Goal: Transaction & Acquisition: Download file/media

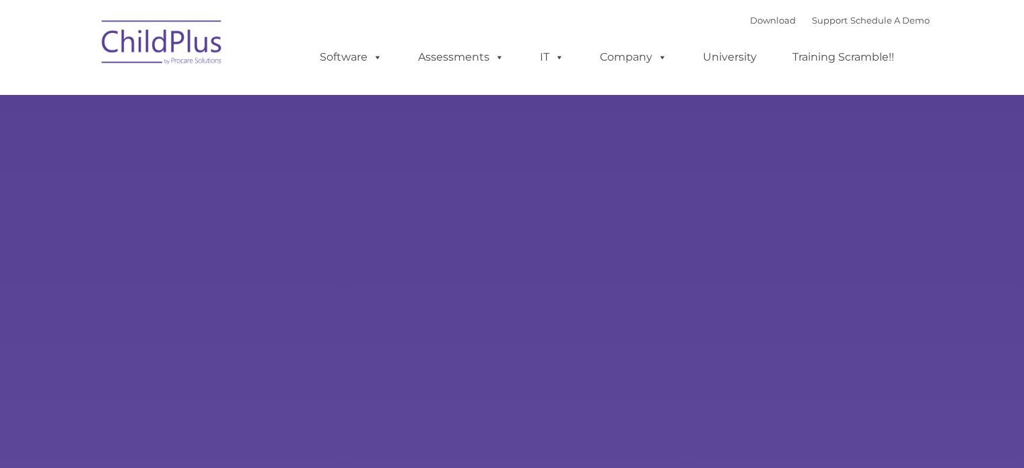
type input ""
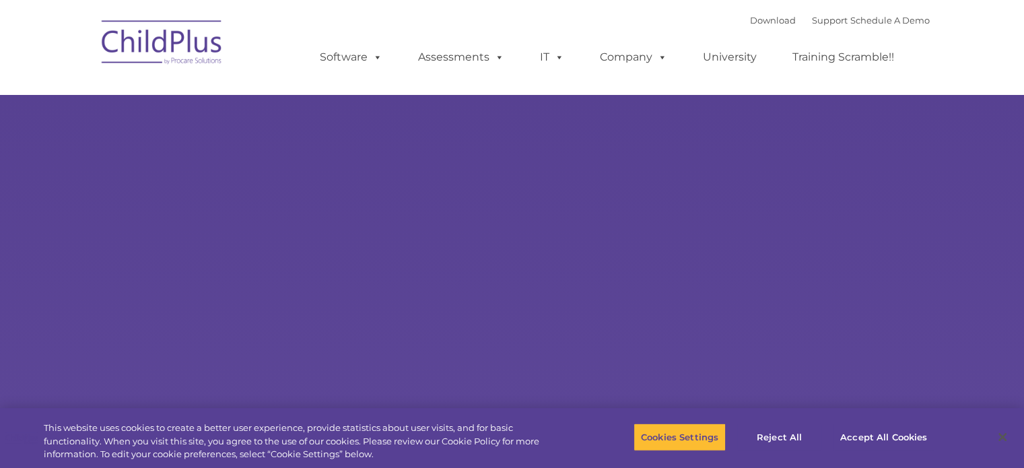
select select "MEDIUM"
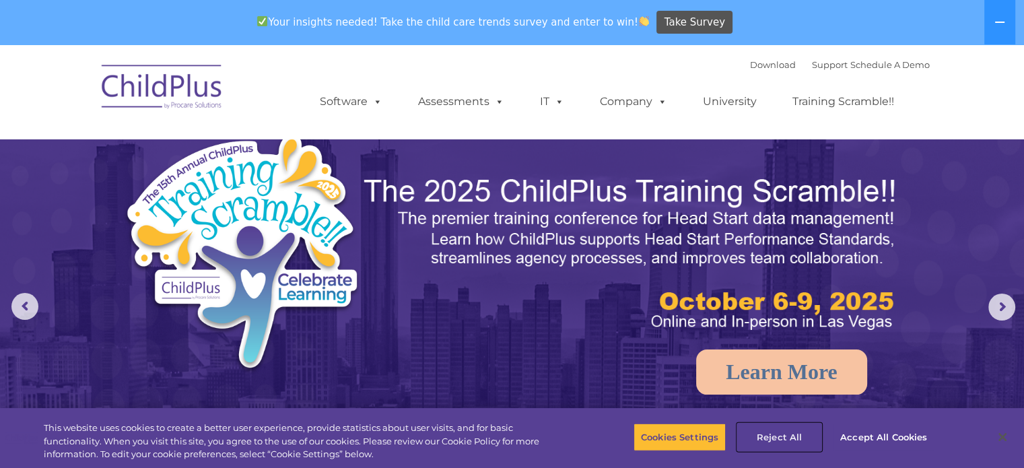
click at [786, 434] on button "Reject All" at bounding box center [779, 437] width 84 height 28
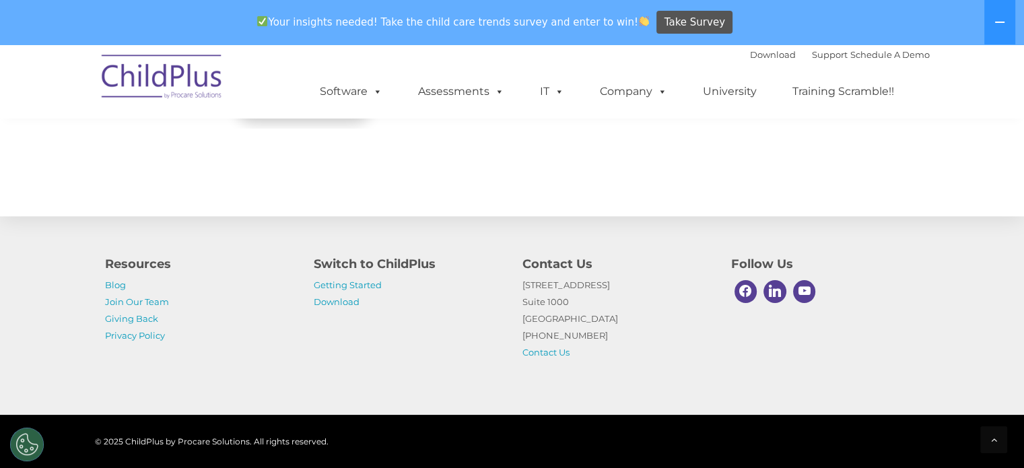
scroll to position [1571, 0]
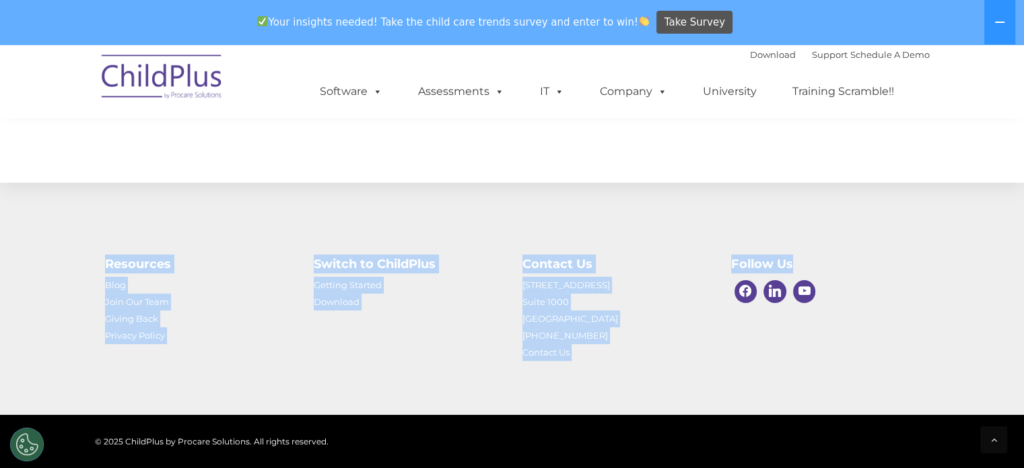
drag, startPoint x: 1017, startPoint y: 407, endPoint x: 1032, endPoint y: 409, distance: 14.9
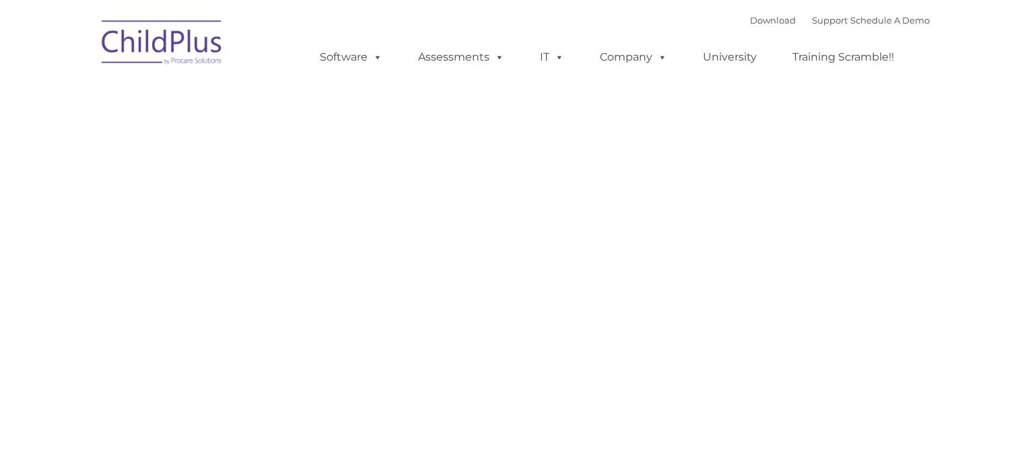
type input ""
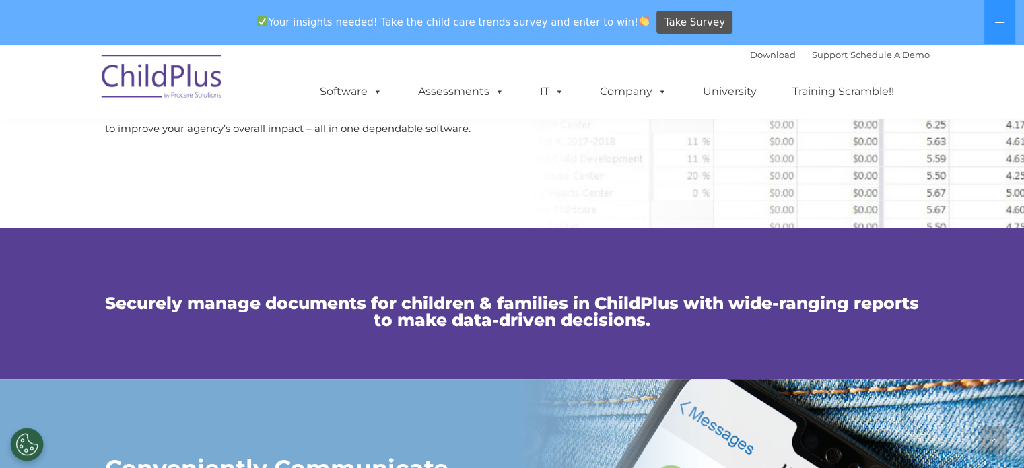
scroll to position [844, 0]
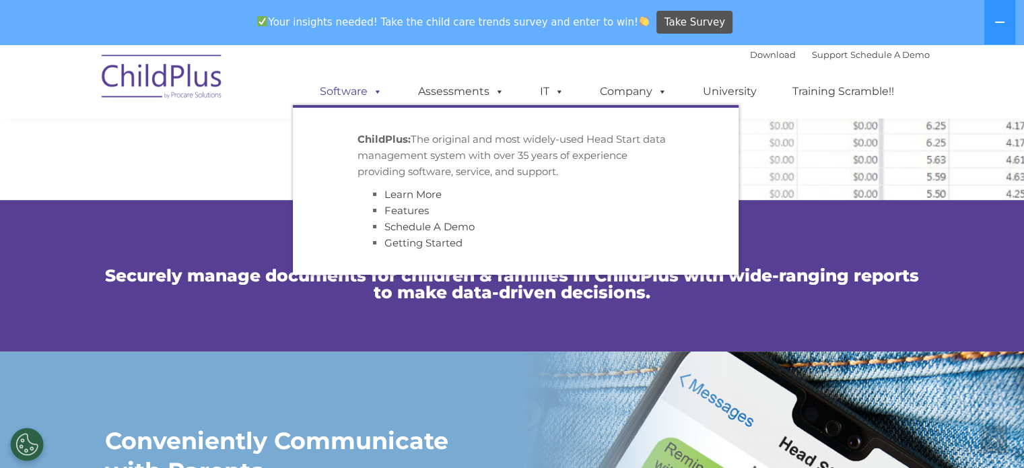
click at [375, 93] on span at bounding box center [375, 91] width 15 height 13
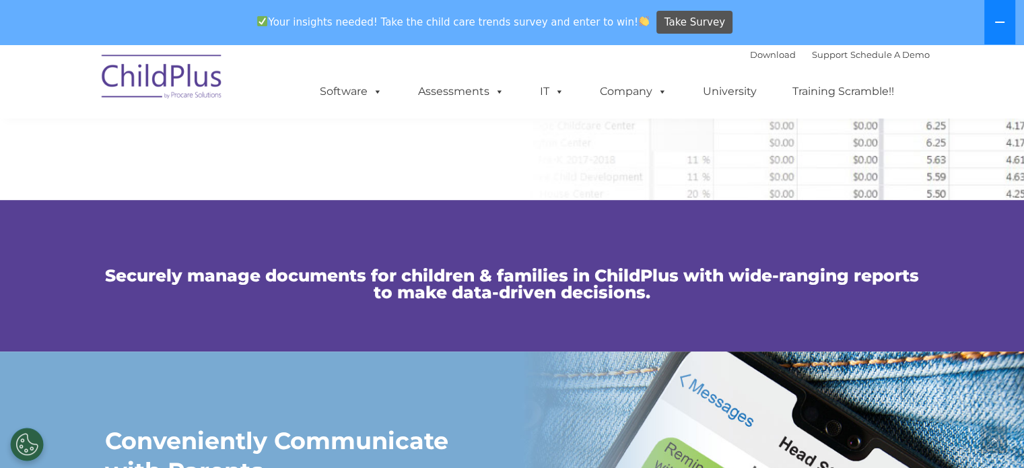
click at [1001, 26] on icon at bounding box center [999, 22] width 11 height 11
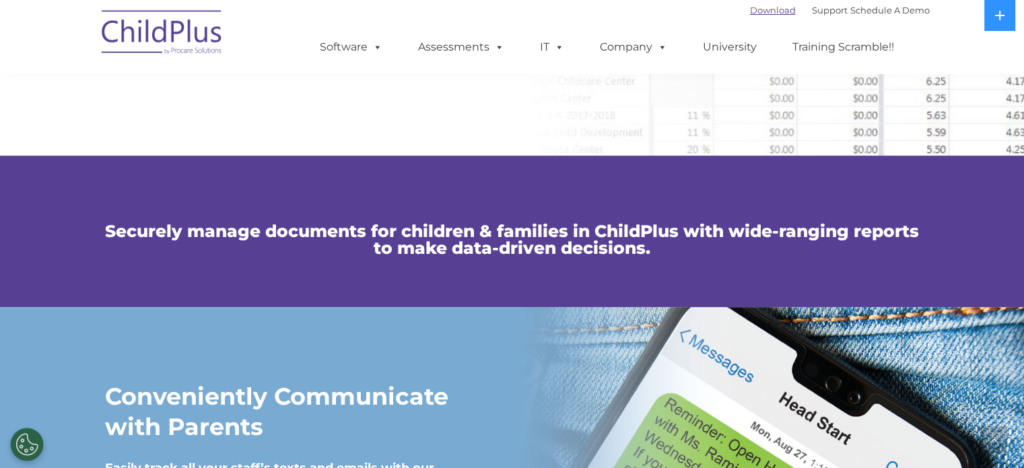
click at [759, 12] on link "Download" at bounding box center [773, 10] width 46 height 11
click at [154, 35] on img at bounding box center [162, 34] width 135 height 67
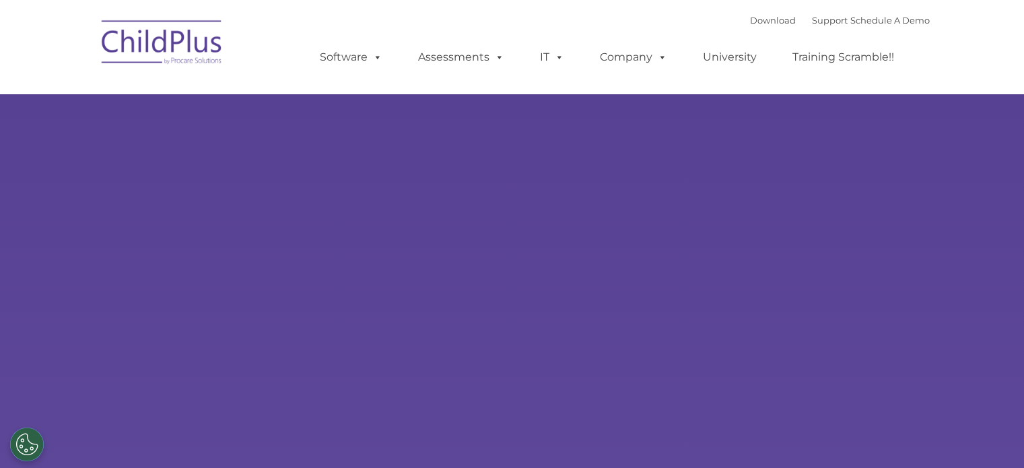
type input ""
select select "MEDIUM"
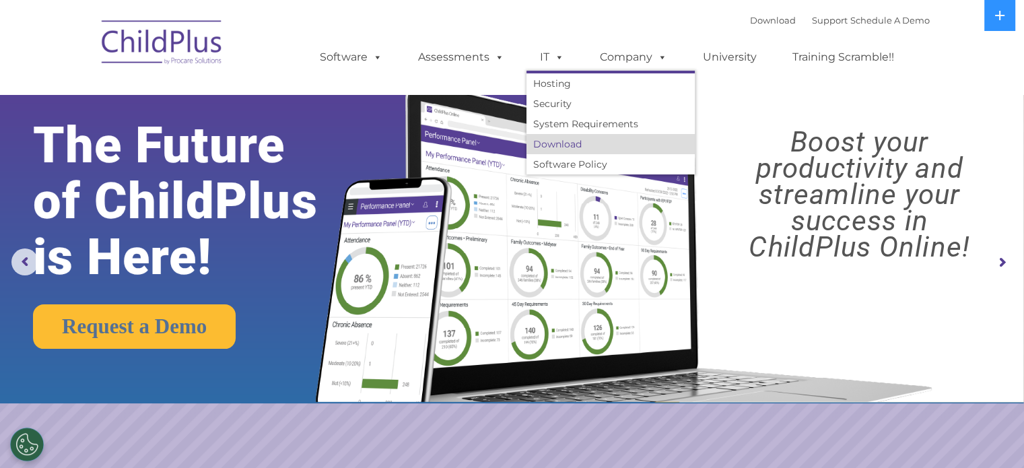
click at [547, 147] on link "Download" at bounding box center [611, 144] width 168 height 20
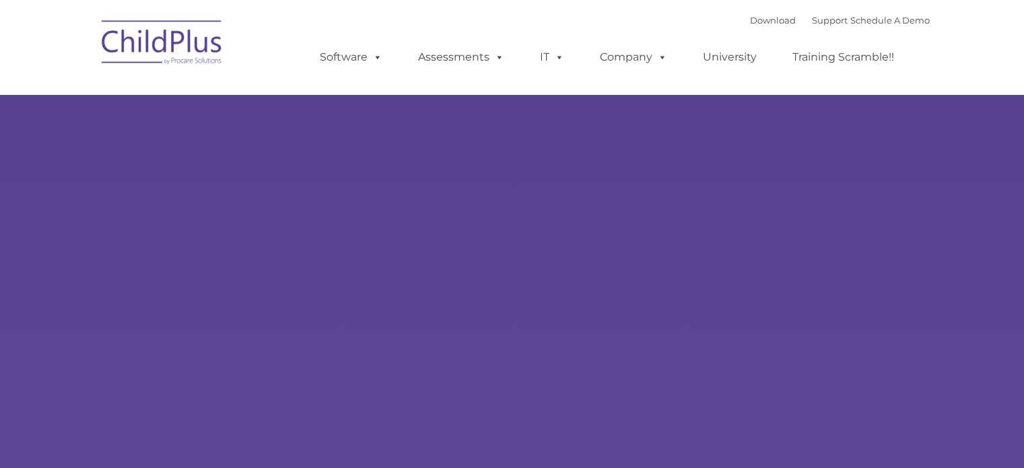
type input ""
select select "MEDIUM"
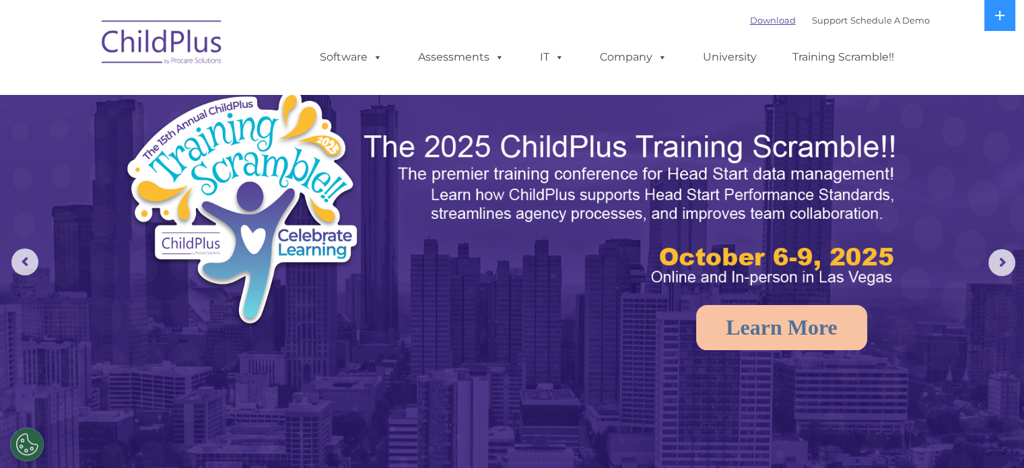
click at [750, 21] on link "Download" at bounding box center [773, 20] width 46 height 11
